Goal: Navigation & Orientation: Find specific page/section

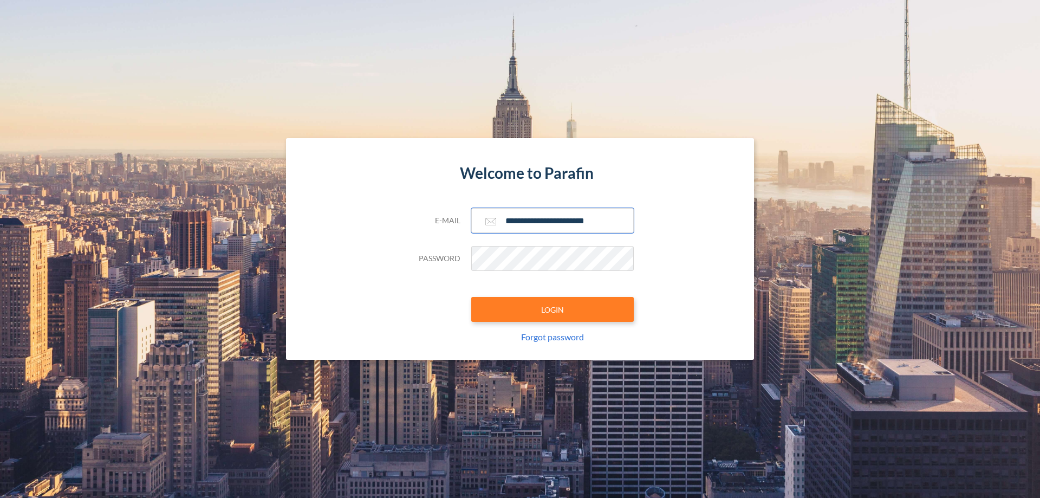
type input "**********"
click at [552, 309] on button "LOGIN" at bounding box center [552, 309] width 162 height 25
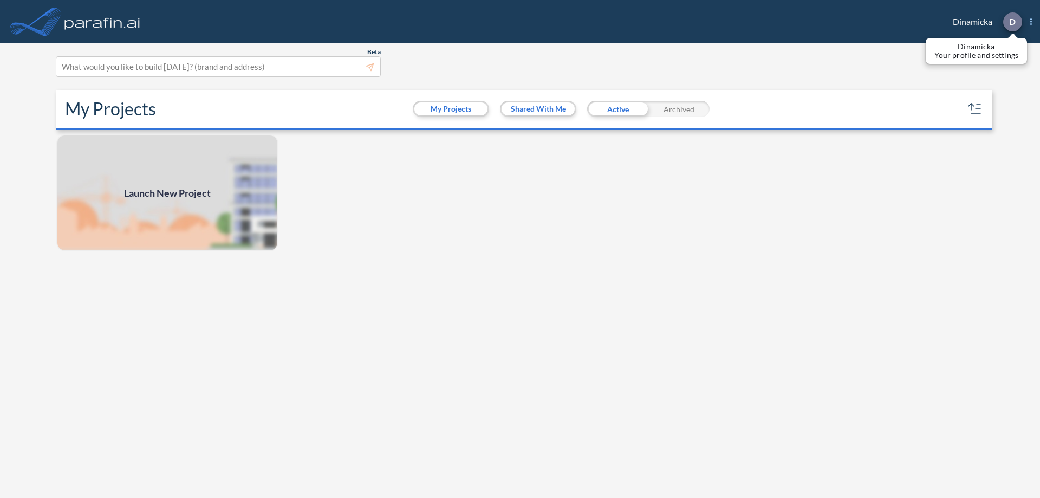
click at [1012, 22] on p "D" at bounding box center [1012, 22] width 6 height 10
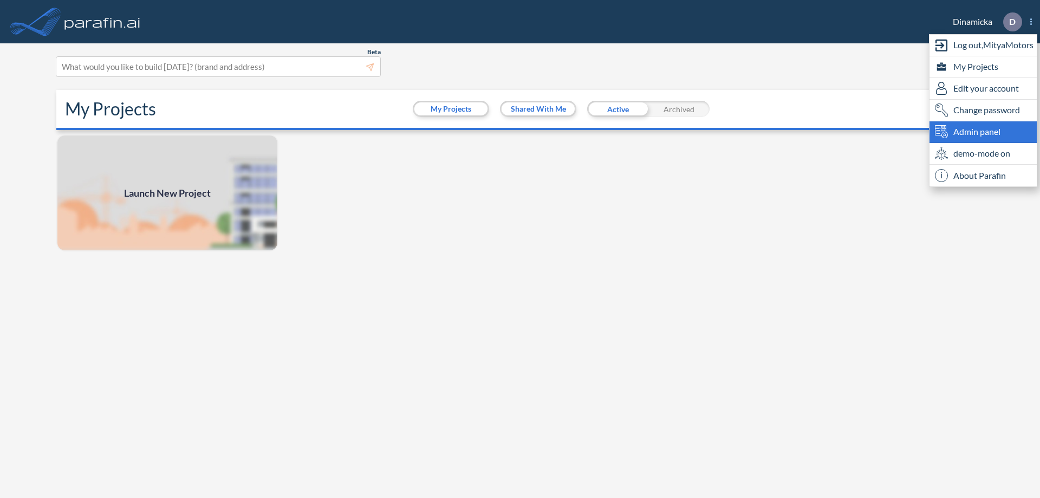
click at [983, 132] on span "Admin panel" at bounding box center [976, 131] width 47 height 13
